Goal: Task Accomplishment & Management: Manage account settings

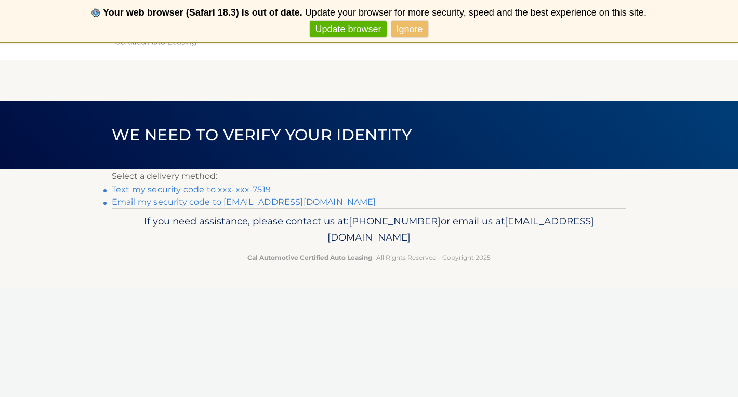
click at [254, 188] on link "Text my security code to xxx-xxx-7519" at bounding box center [191, 190] width 159 height 10
click at [175, 189] on link "Text my security code to xxx-xxx-7519" at bounding box center [191, 190] width 159 height 10
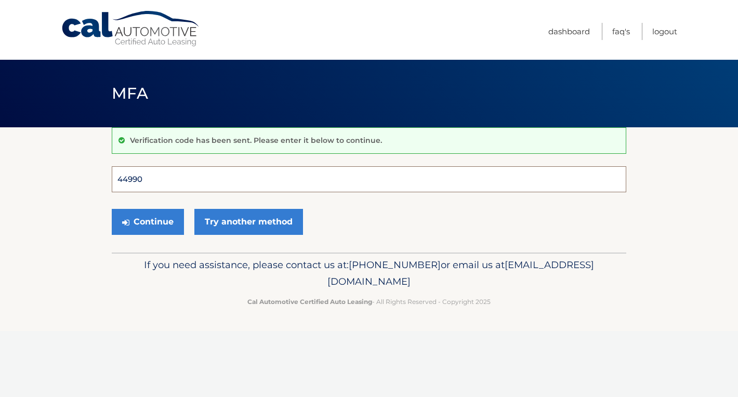
type input "449909"
click at [148, 221] on button "Continue" at bounding box center [148, 222] width 72 height 26
click at [159, 226] on button "Continue" at bounding box center [148, 222] width 72 height 26
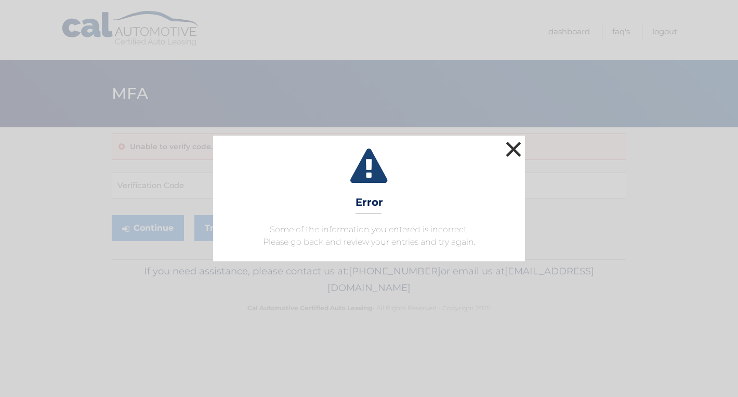
click at [516, 154] on button "×" at bounding box center [513, 149] width 21 height 21
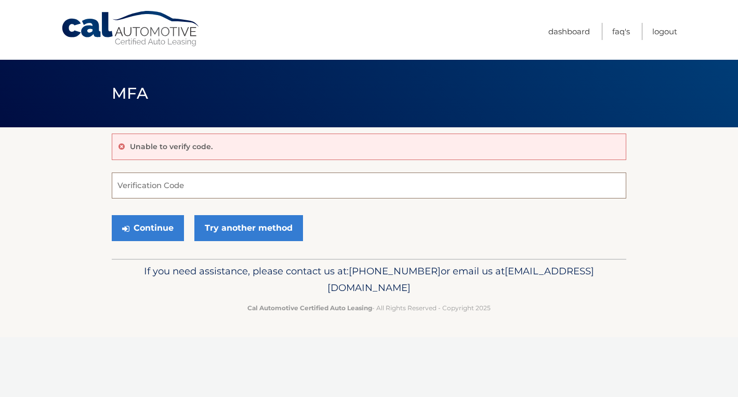
click at [175, 184] on input "Verification Code" at bounding box center [369, 186] width 515 height 26
click at [120, 147] on icon at bounding box center [122, 146] width 6 height 7
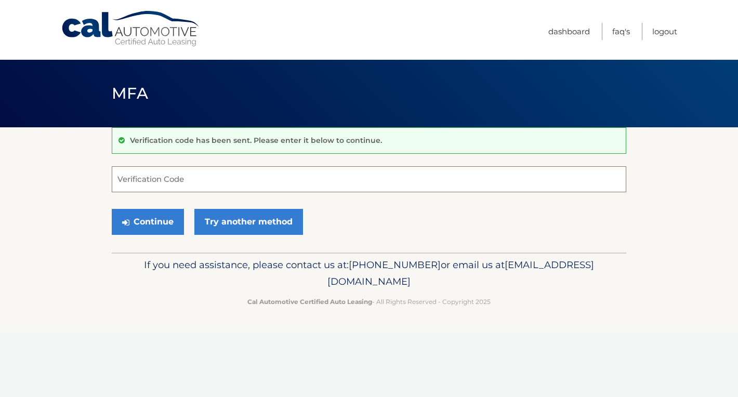
click at [174, 181] on input "Verification Code" at bounding box center [369, 179] width 515 height 26
type input "431892"
click at [148, 221] on button "Continue" at bounding box center [148, 222] width 72 height 26
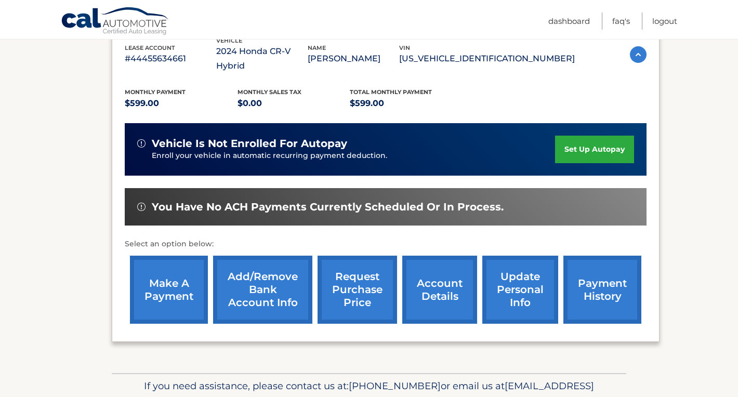
scroll to position [194, 0]
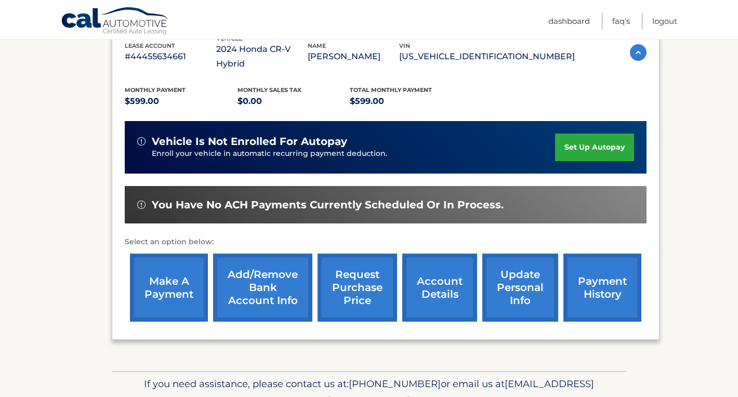
click at [454, 274] on link "account details" at bounding box center [439, 288] width 75 height 68
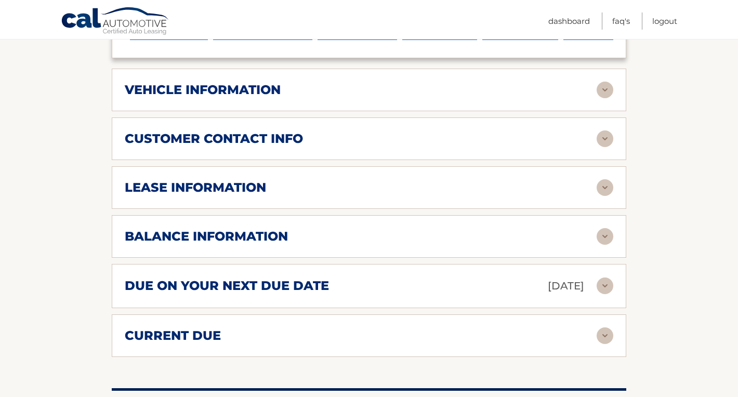
scroll to position [491, 0]
click at [604, 329] on img at bounding box center [605, 335] width 17 height 17
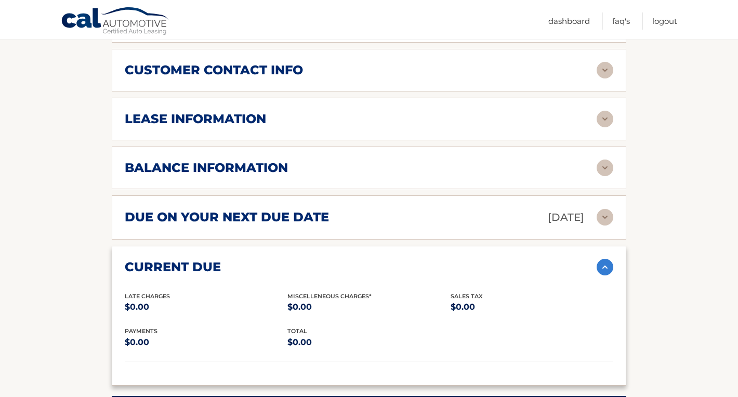
scroll to position [526, 0]
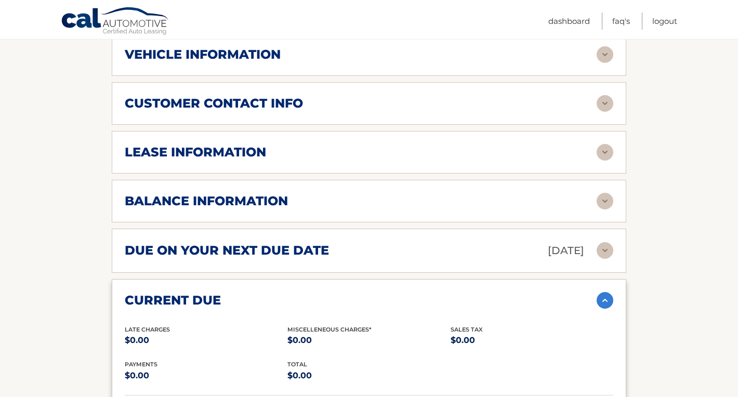
click at [603, 197] on img at bounding box center [605, 201] width 17 height 17
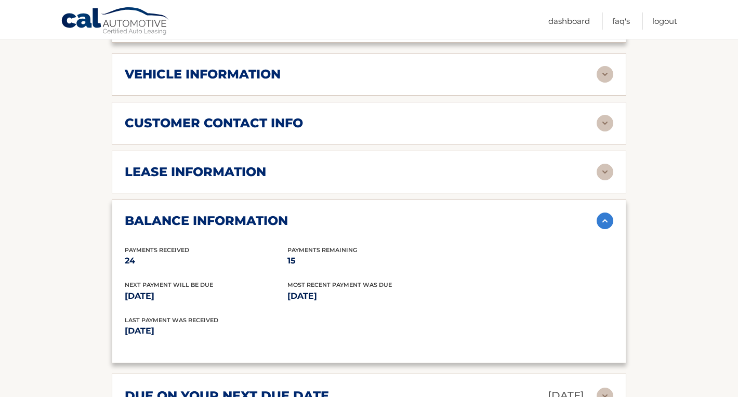
scroll to position [500, 0]
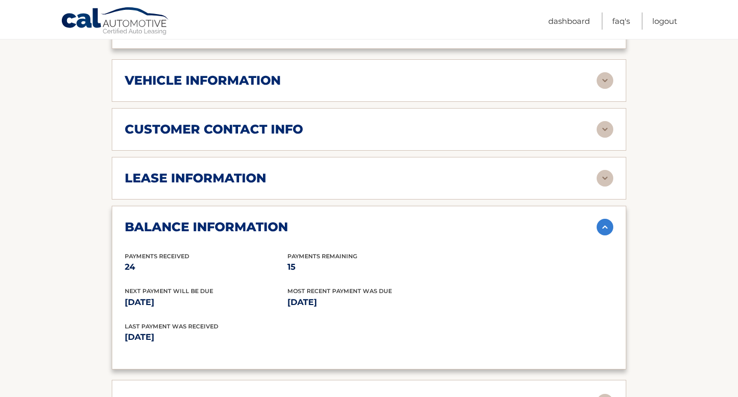
click at [608, 176] on img at bounding box center [605, 178] width 17 height 17
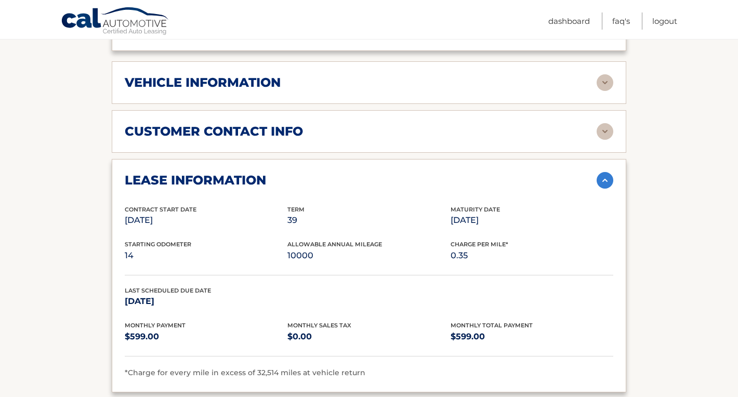
scroll to position [501, 0]
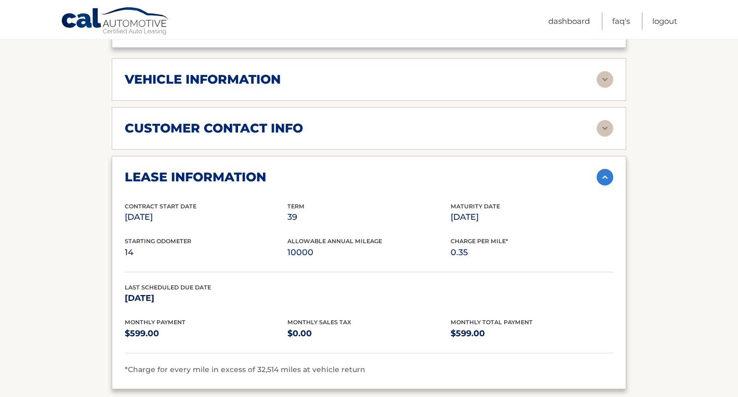
click at [604, 174] on img at bounding box center [605, 177] width 17 height 17
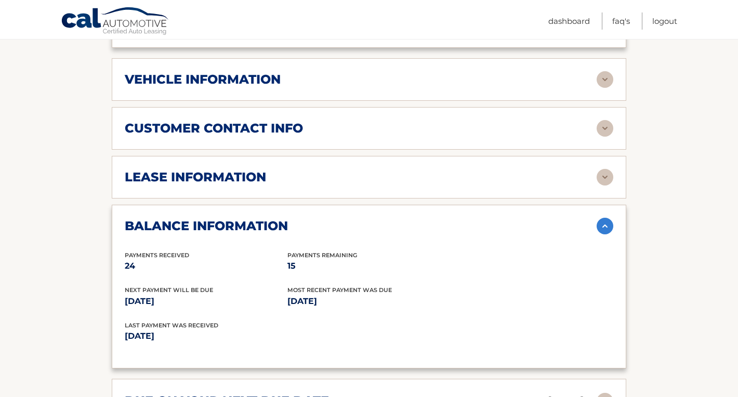
click at [605, 226] on img at bounding box center [605, 226] width 17 height 17
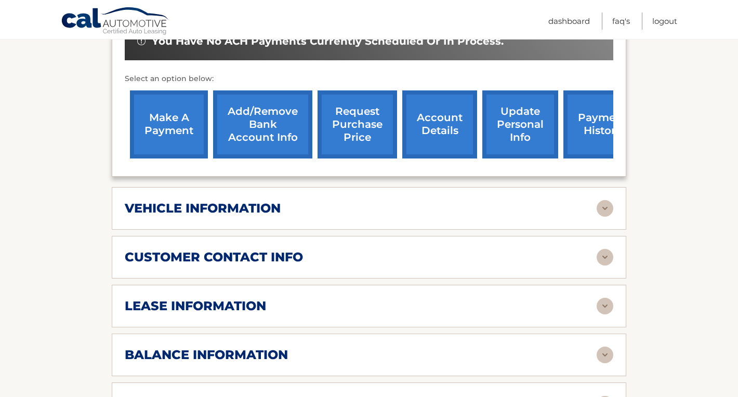
scroll to position [367, 0]
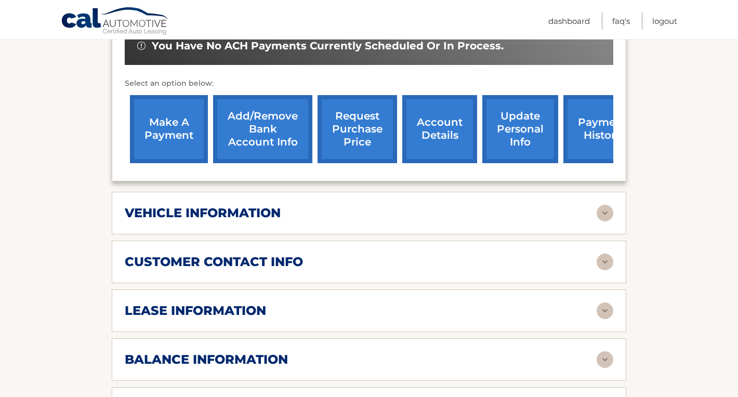
click at [361, 126] on link "request purchase price" at bounding box center [358, 129] width 80 height 68
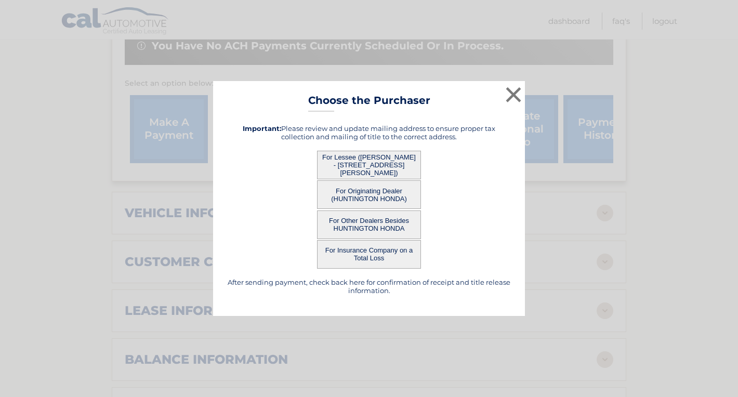
click at [364, 162] on button "For Lessee (KAREN MARESCO - 240 THOMPSON PL, , HUNTINGTON STATION, NY 11746)" at bounding box center [369, 165] width 104 height 29
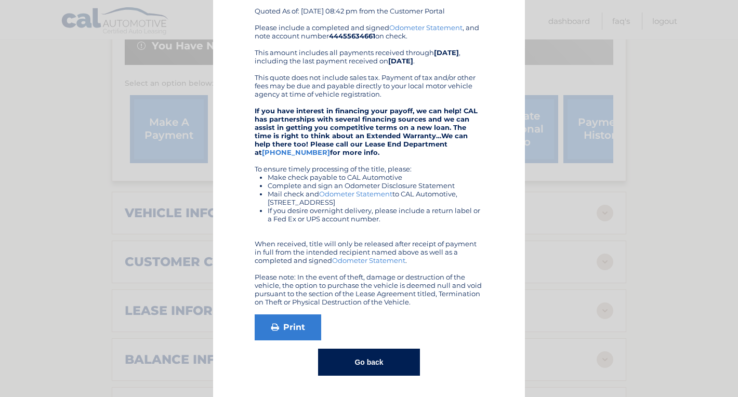
scroll to position [98, 0]
click at [366, 361] on button "Go back" at bounding box center [368, 362] width 101 height 27
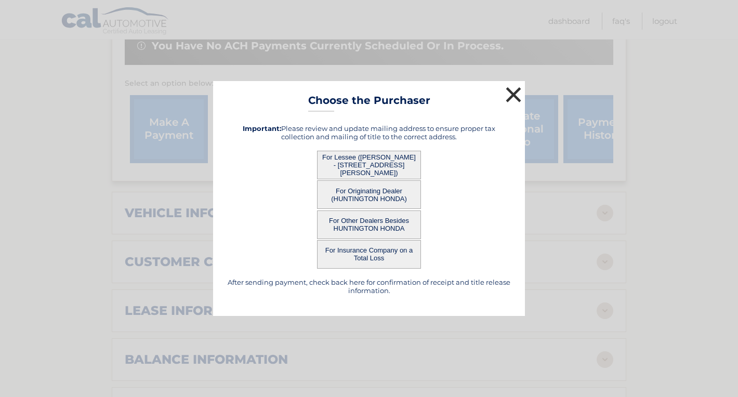
click at [511, 96] on button "×" at bounding box center [513, 94] width 21 height 21
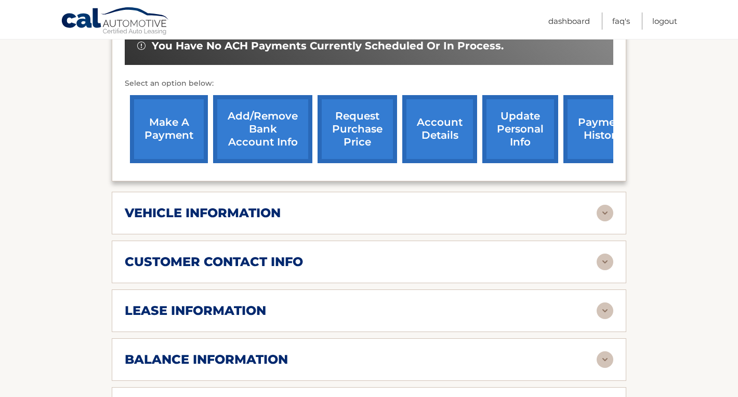
click at [167, 117] on link "make a payment" at bounding box center [169, 129] width 78 height 68
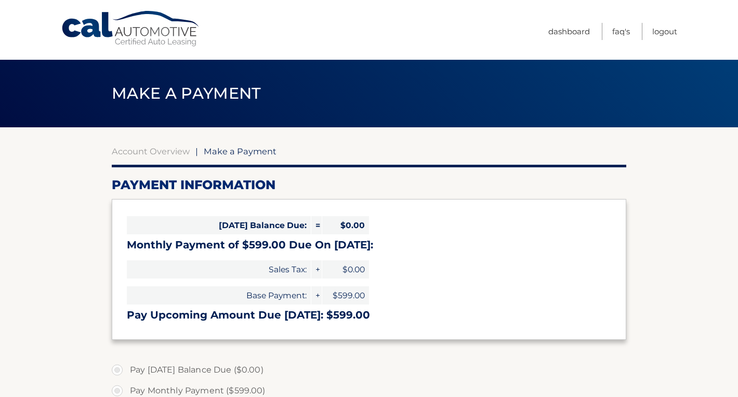
select select "ZTlmZDMwYmEtYjJmNC00ZDc2LTllNTktYzMwY2YzMGM1Y2Qx"
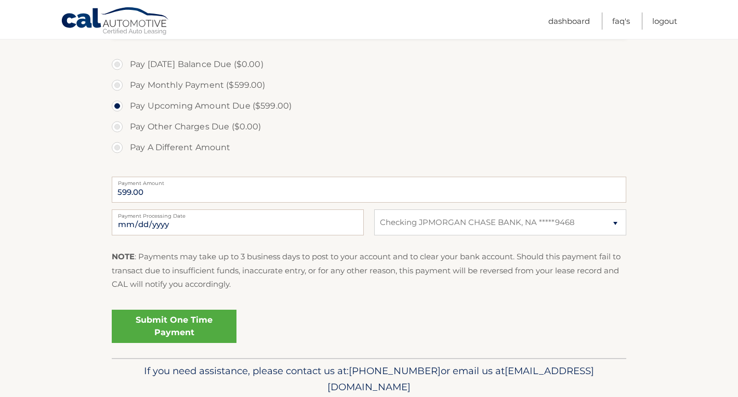
scroll to position [313, 0]
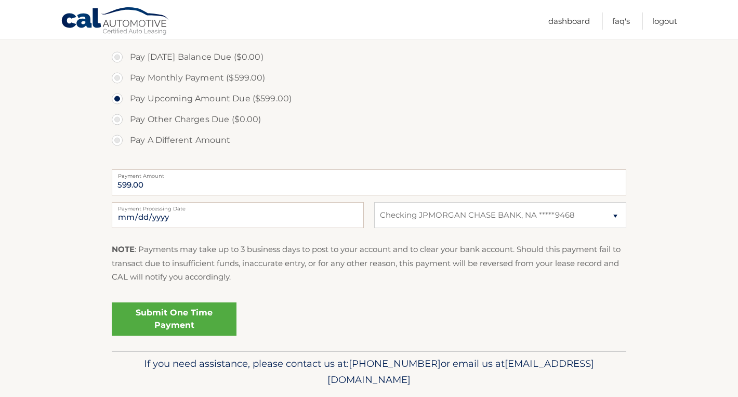
click at [194, 317] on link "Submit One Time Payment" at bounding box center [174, 319] width 125 height 33
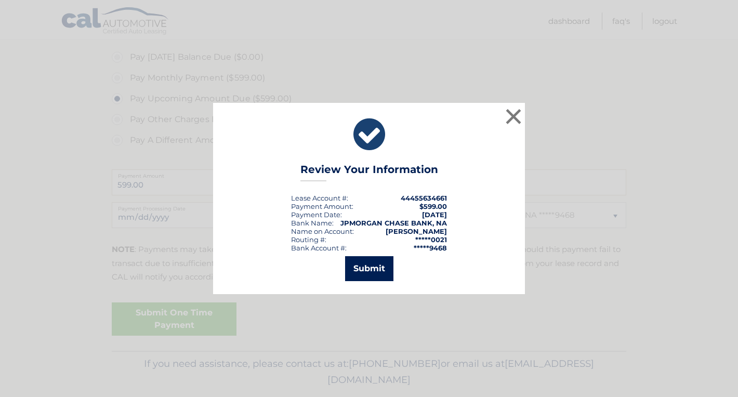
click at [370, 272] on button "Submit" at bounding box center [369, 268] width 48 height 25
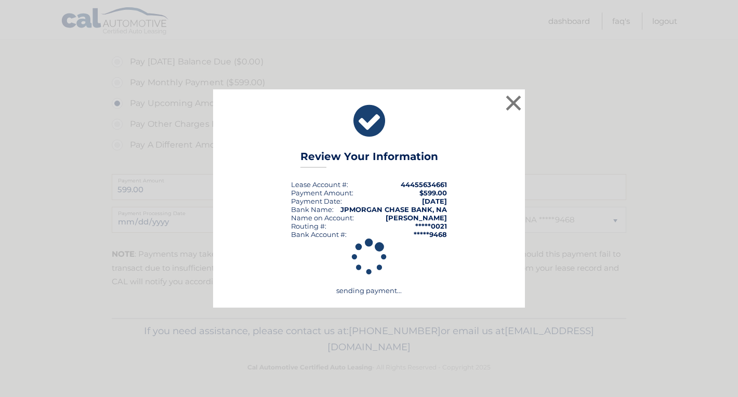
scroll to position [306, 0]
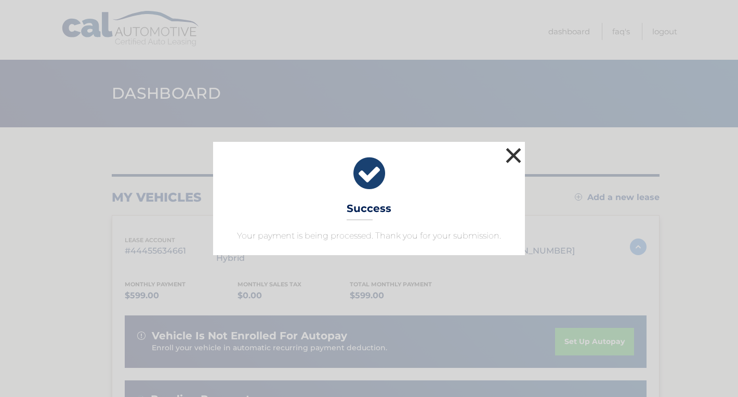
click at [517, 150] on button "×" at bounding box center [513, 155] width 21 height 21
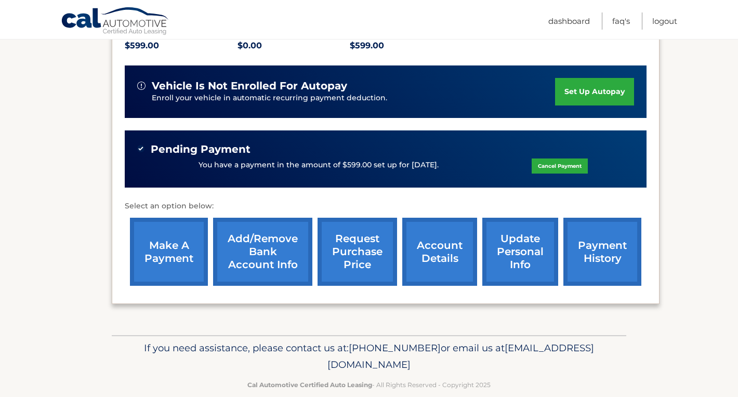
scroll to position [250, 0]
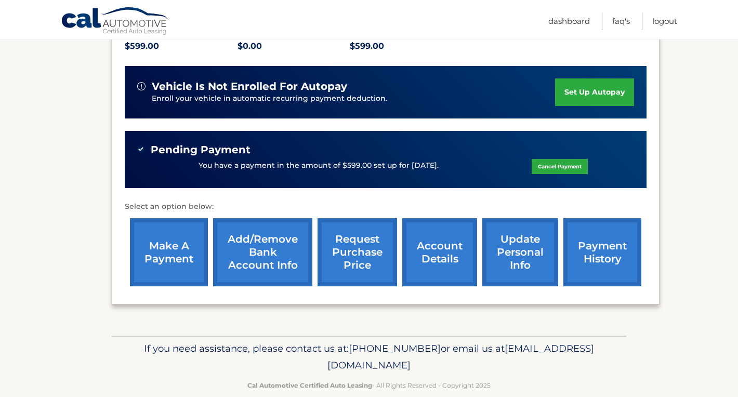
click at [595, 230] on link "payment history" at bounding box center [603, 252] width 78 height 68
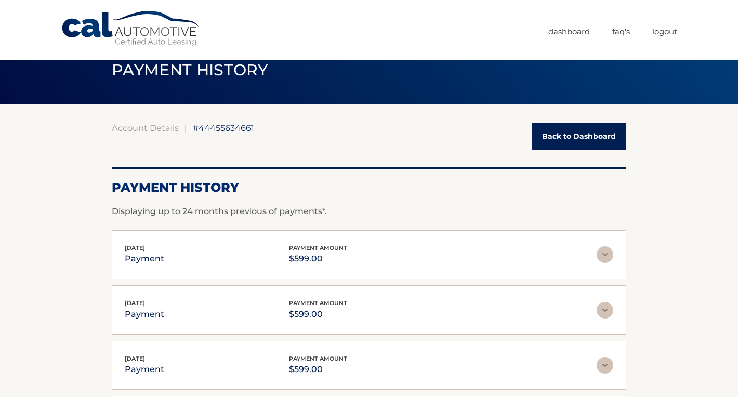
scroll to position [27, 0]
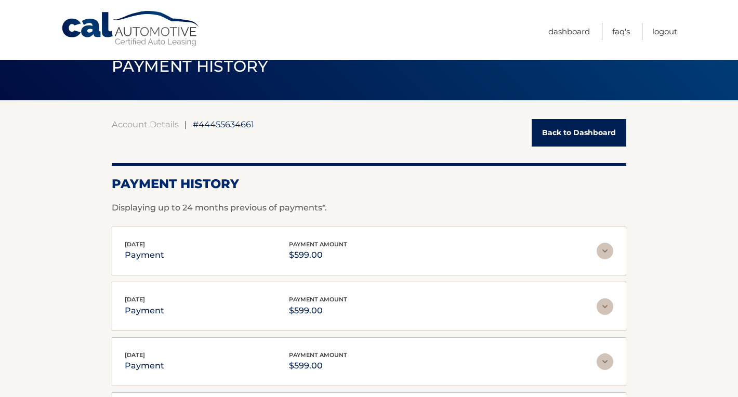
click at [603, 248] on img at bounding box center [605, 251] width 17 height 17
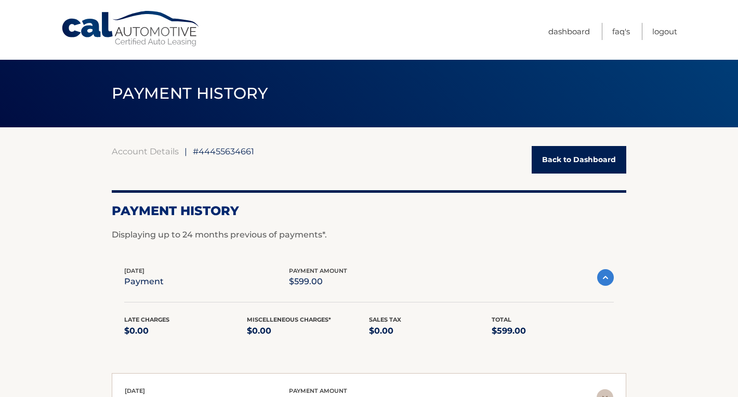
scroll to position [0, 0]
click at [620, 34] on link "FAQ's" at bounding box center [621, 31] width 18 height 17
